Goal: Navigation & Orientation: Find specific page/section

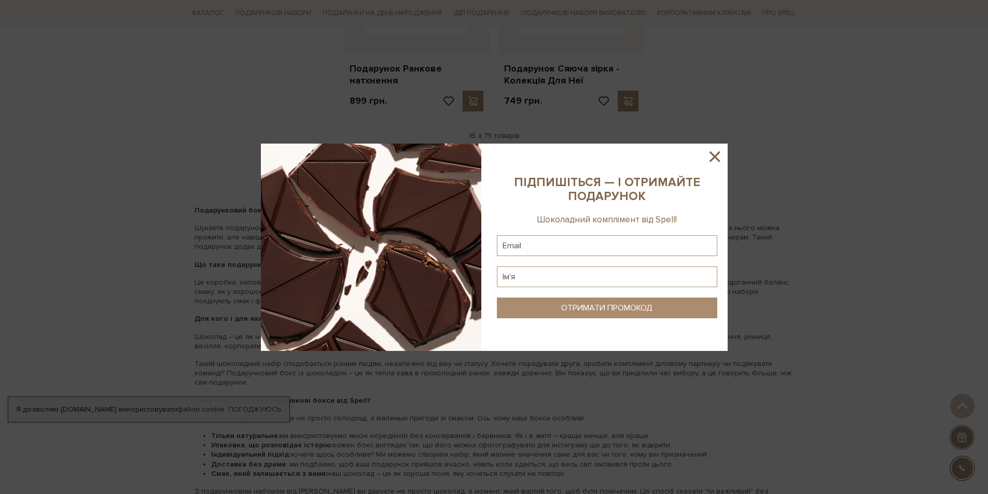
scroll to position [1608, 0]
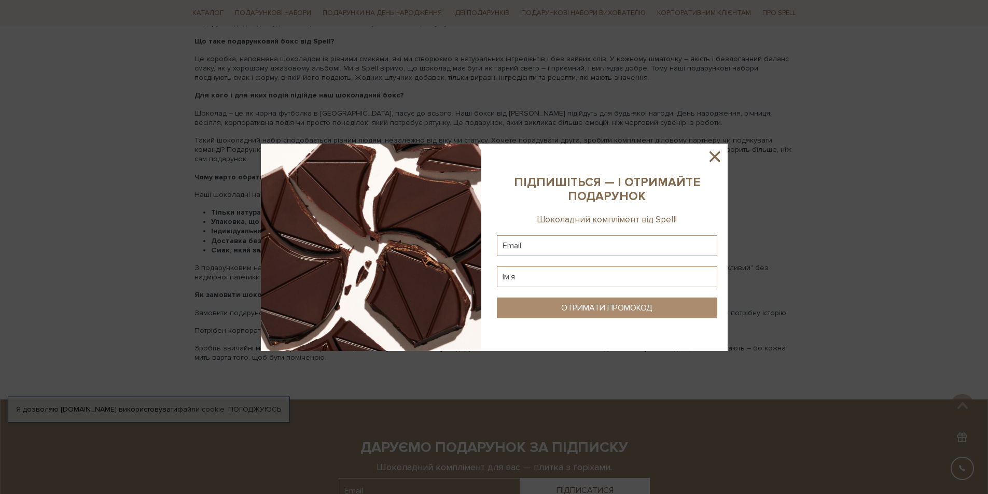
click at [717, 156] on icon at bounding box center [715, 157] width 18 height 18
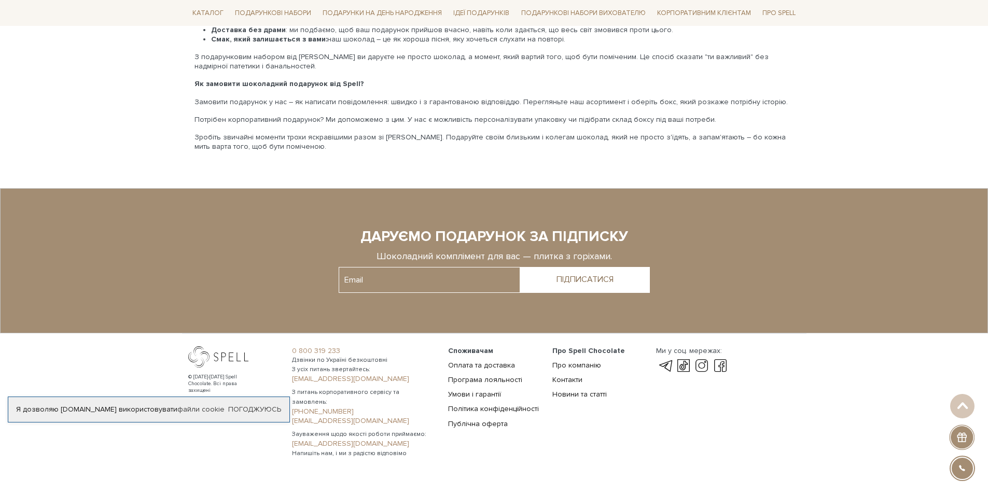
scroll to position [1820, 0]
click at [573, 375] on link "Контакти" at bounding box center [568, 379] width 30 height 9
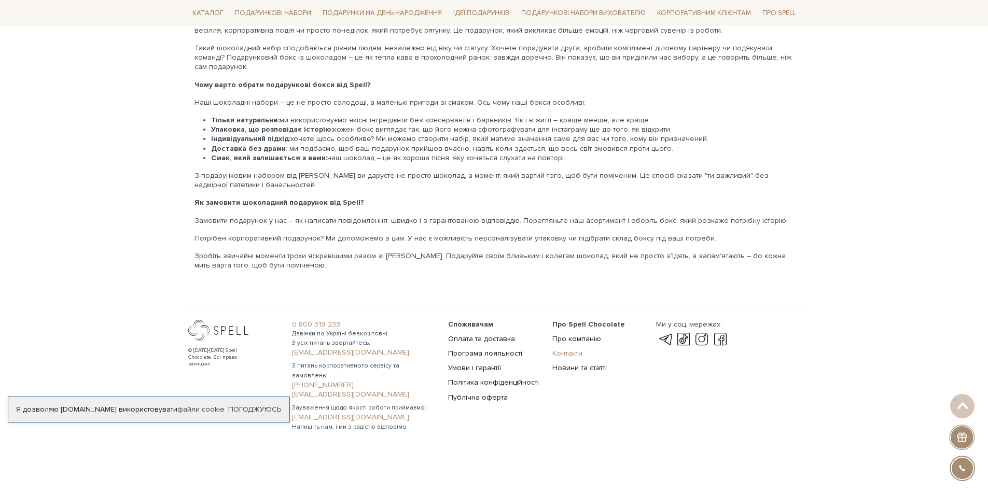
scroll to position [1675, 0]
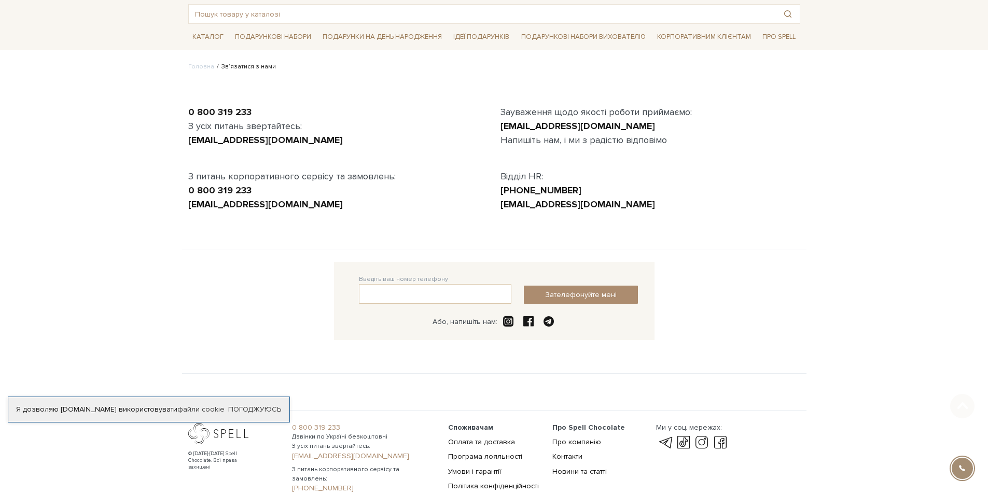
scroll to position [146, 0]
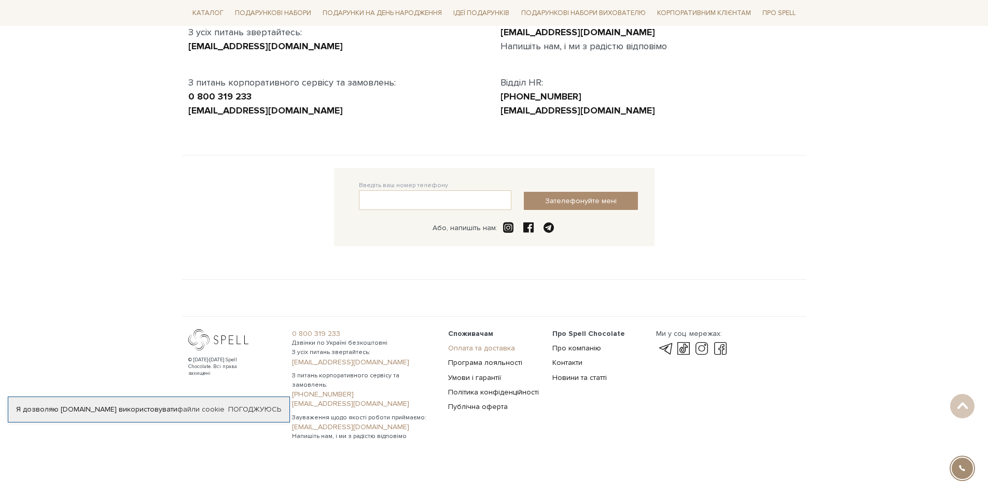
click at [496, 349] on link "Оплата та доставка" at bounding box center [481, 348] width 67 height 9
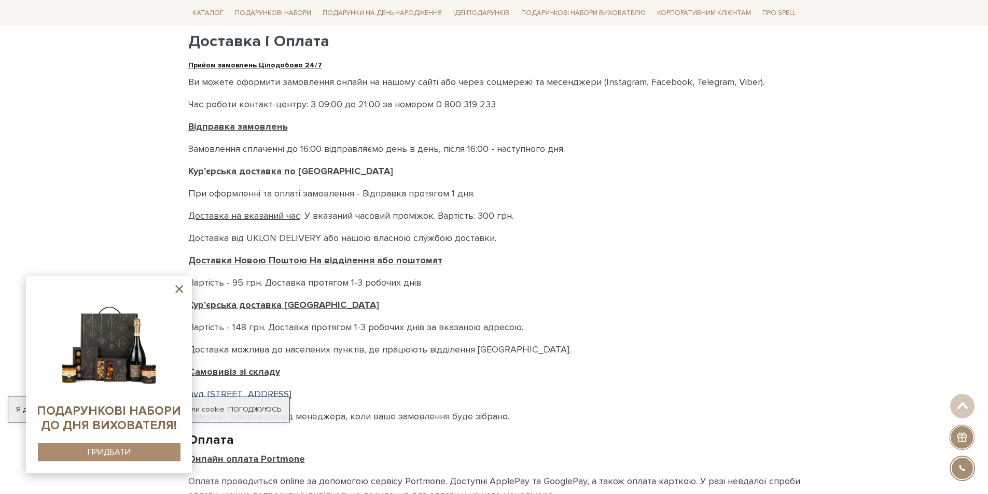
scroll to position [259, 0]
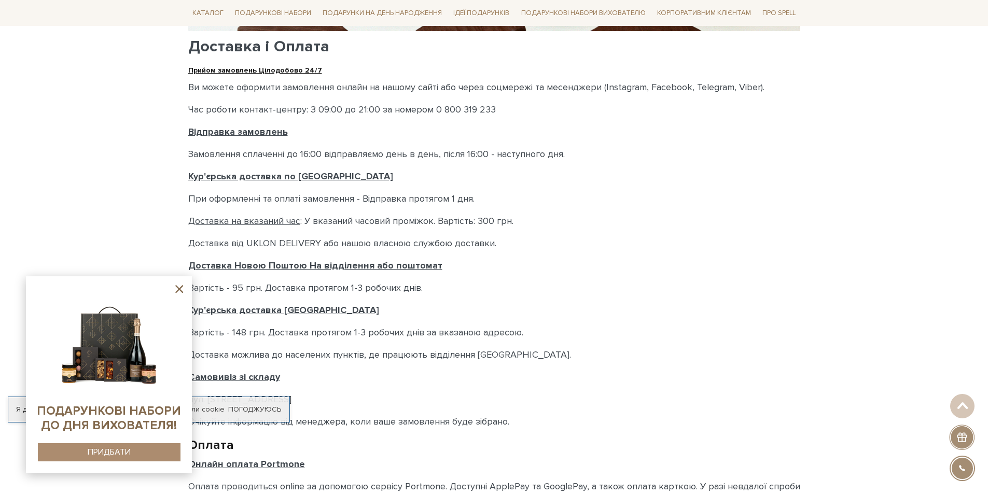
click at [179, 290] on icon at bounding box center [179, 289] width 8 height 8
